Goal: Entertainment & Leisure: Consume media (video, audio)

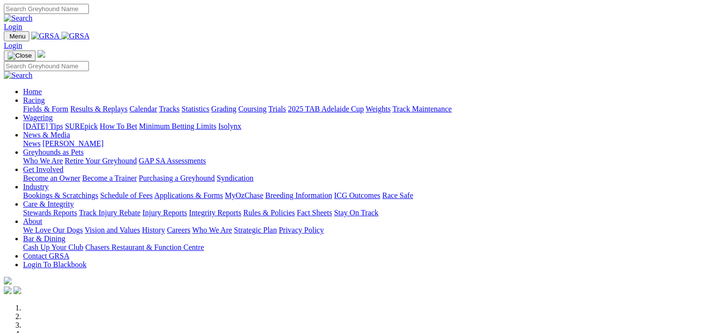
click at [127, 105] on link "Results & Replays" at bounding box center [98, 109] width 57 height 8
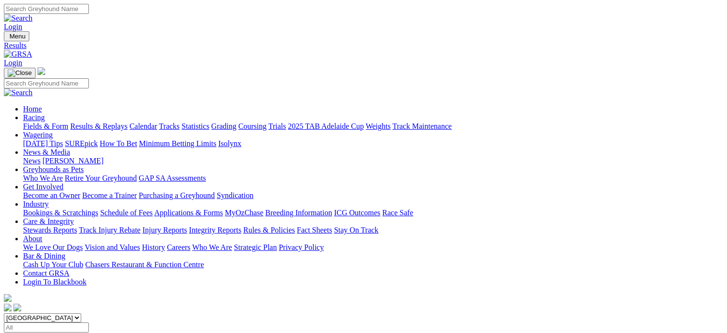
click at [43, 333] on span "SUMMARY" at bounding box center [23, 337] width 39 height 8
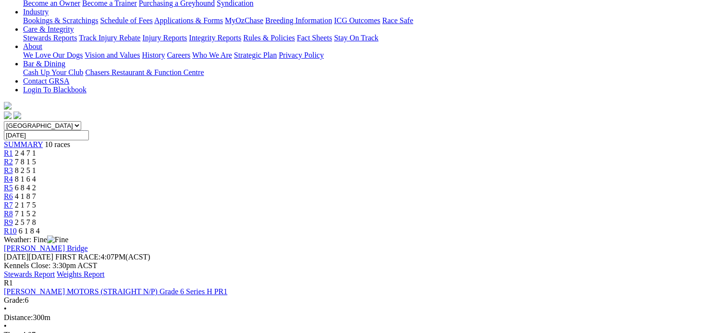
scroll to position [195, 0]
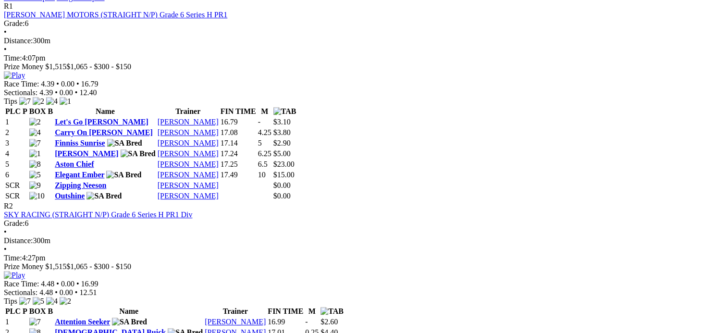
scroll to position [471, 0]
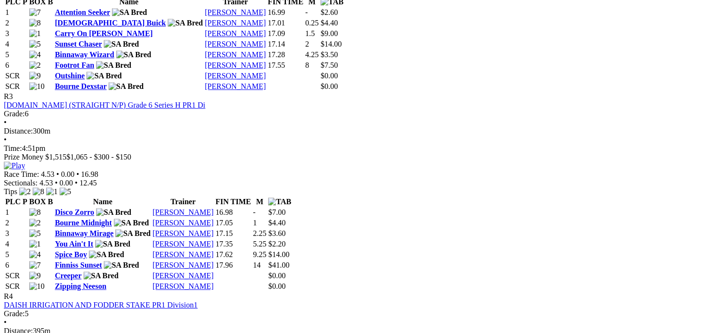
scroll to position [779, 0]
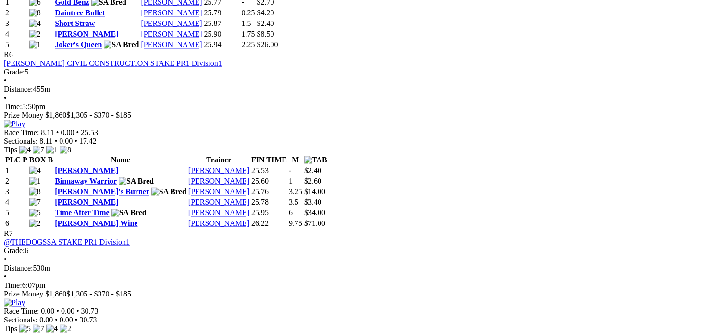
scroll to position [1357, 0]
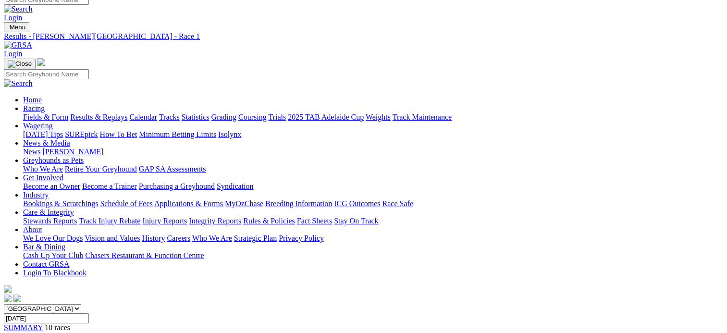
scroll to position [10, 0]
click at [46, 112] on link "Fields & Form" at bounding box center [45, 116] width 45 height 8
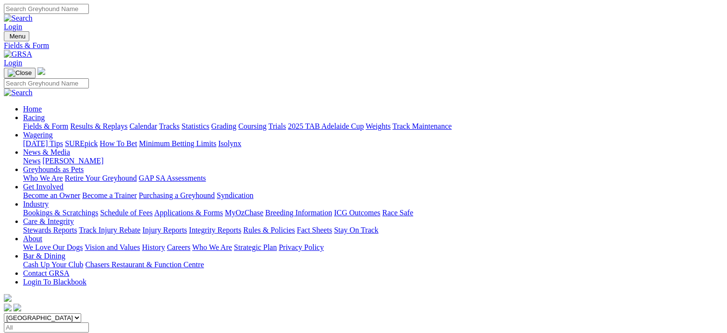
click at [267, 122] on link "Coursing" at bounding box center [252, 126] width 28 height 8
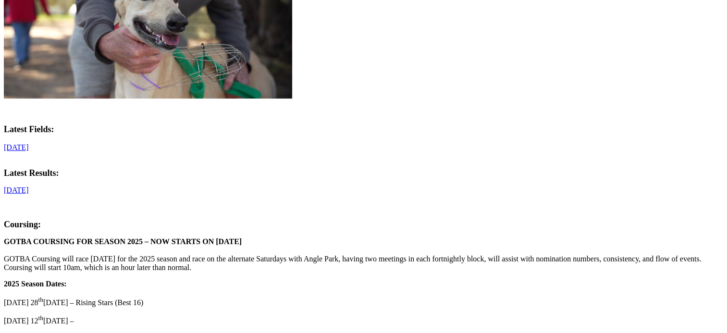
scroll to position [407, 0]
